Goal: Check status

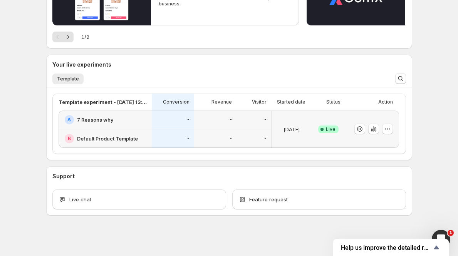
scroll to position [122, 0]
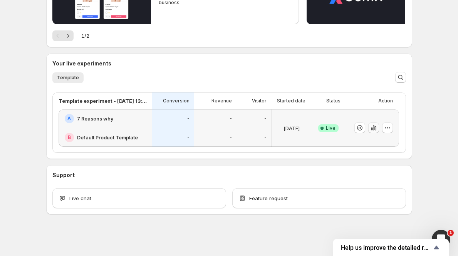
click at [377, 129] on icon "button" at bounding box center [374, 128] width 8 height 8
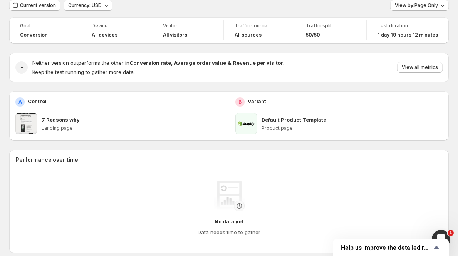
scroll to position [48, 0]
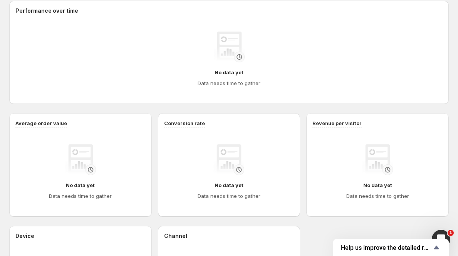
click at [229, 91] on div "No data yet Data needs time to gather" at bounding box center [228, 59] width 427 height 68
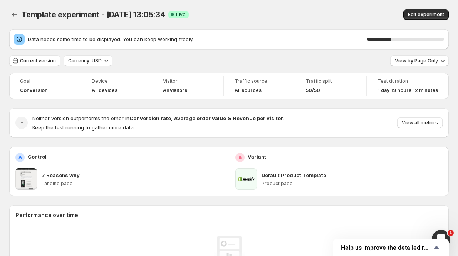
click at [389, 40] on div "31 %" at bounding box center [379, 39] width 24 height 3
drag, startPoint x: 393, startPoint y: 40, endPoint x: 400, endPoint y: 41, distance: 6.6
click at [400, 41] on div "33 %" at bounding box center [405, 39] width 77 height 8
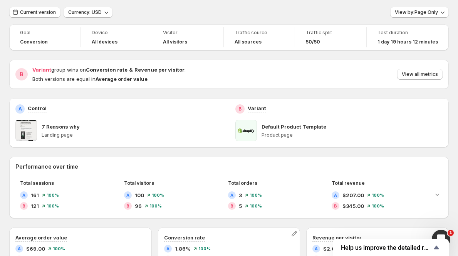
scroll to position [7, 0]
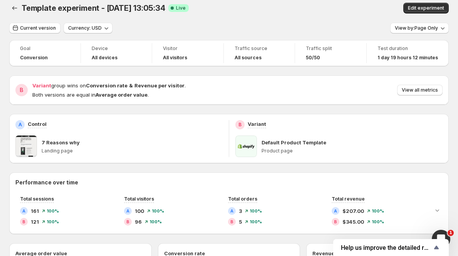
click at [150, 22] on div "Template experiment - [DATE] 13:05:34. This page is ready Template experiment -…" at bounding box center [228, 7] width 439 height 29
click at [426, 92] on span "View all metrics" at bounding box center [420, 90] width 36 height 6
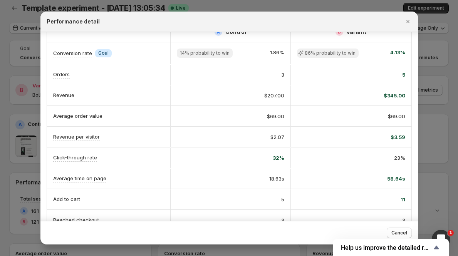
scroll to position [0, 0]
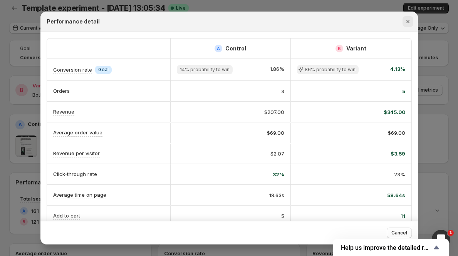
click at [409, 23] on icon "Close" at bounding box center [408, 22] width 8 height 8
